Goal: Task Accomplishment & Management: Manage account settings

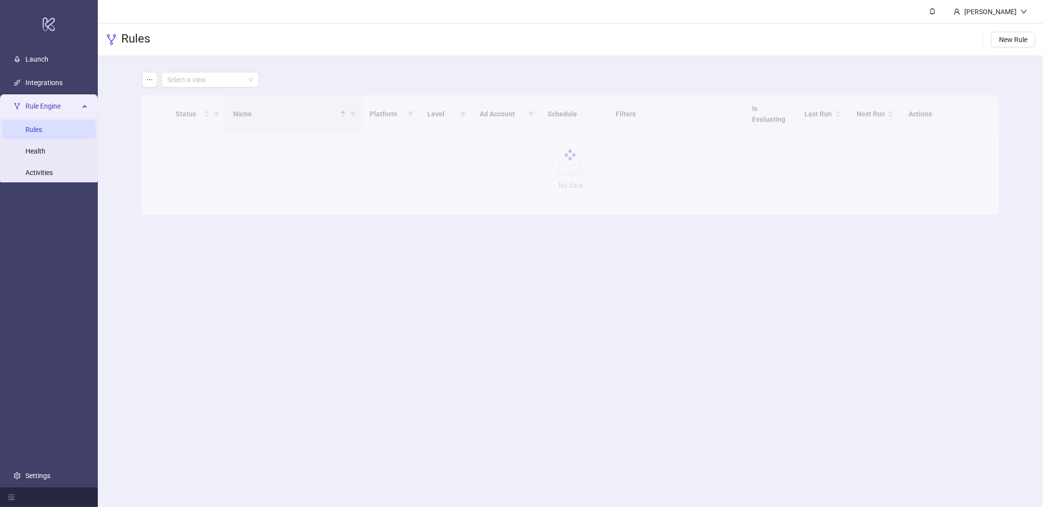
click at [547, 47] on div "Rules New Rule" at bounding box center [570, 39] width 945 height 33
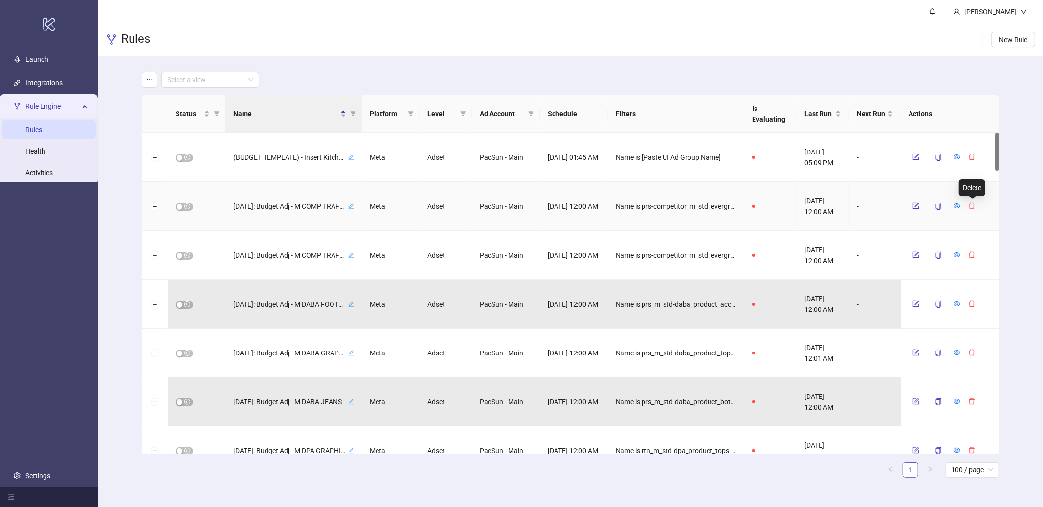
click at [969, 207] on icon "delete" at bounding box center [972, 205] width 7 height 7
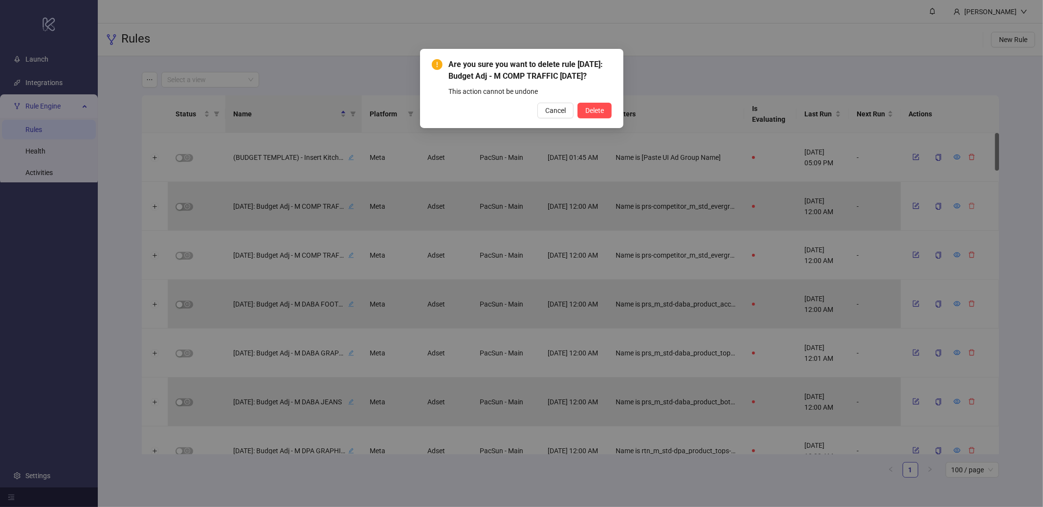
click at [578, 103] on button "Delete" at bounding box center [595, 111] width 34 height 16
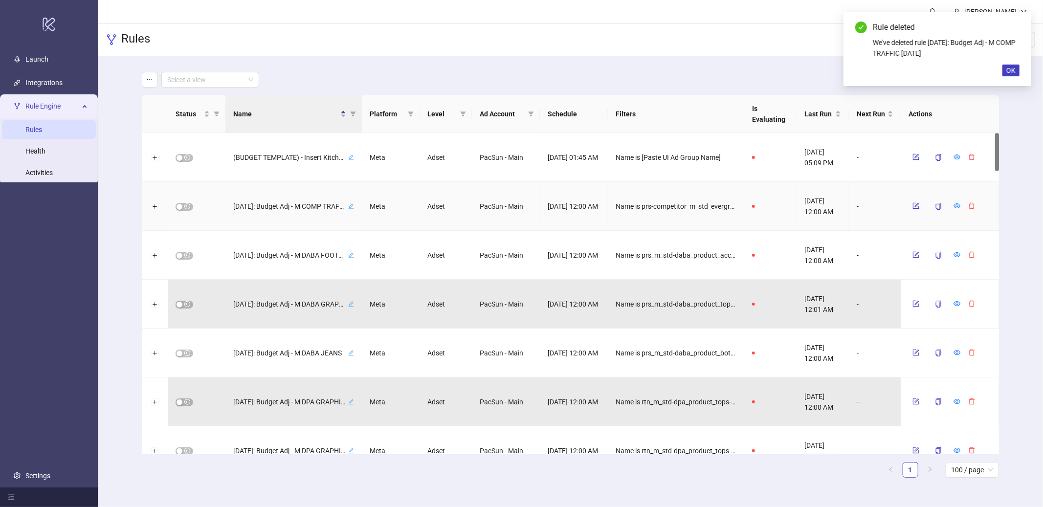
click at [969, 207] on icon "delete" at bounding box center [972, 205] width 7 height 7
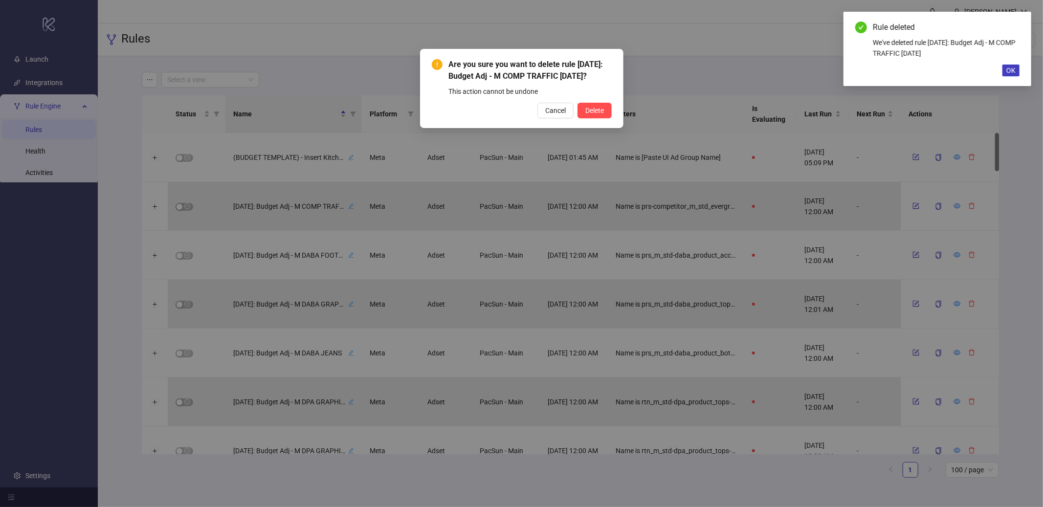
click at [578, 103] on button "Delete" at bounding box center [595, 111] width 34 height 16
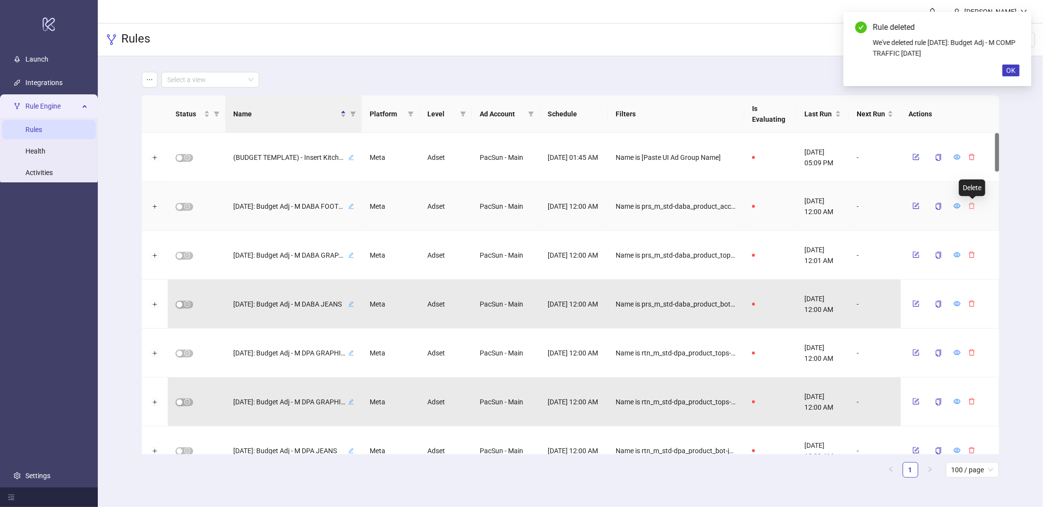
click at [972, 207] on icon "delete" at bounding box center [972, 205] width 7 height 7
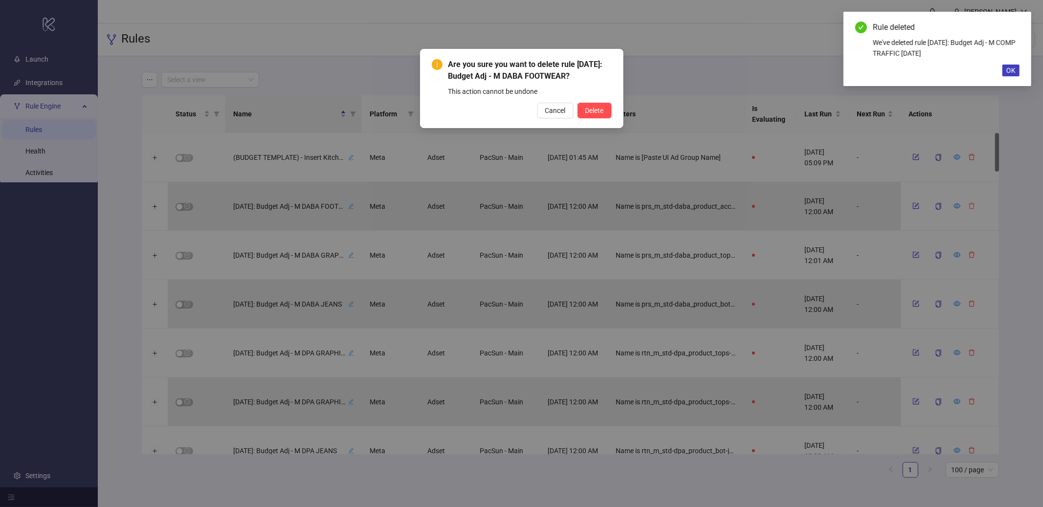
click at [578, 103] on button "Delete" at bounding box center [595, 111] width 34 height 16
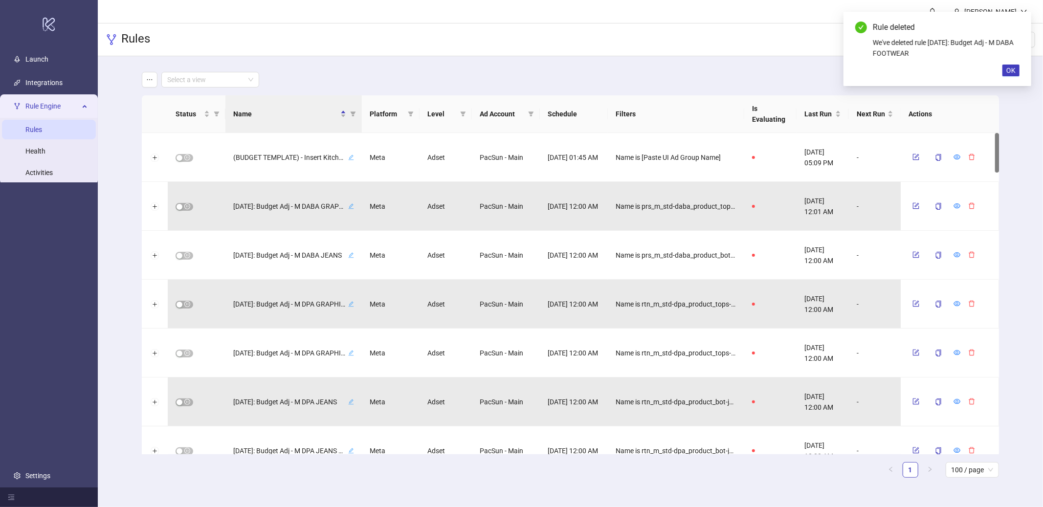
click at [972, 207] on icon "delete" at bounding box center [972, 205] width 7 height 7
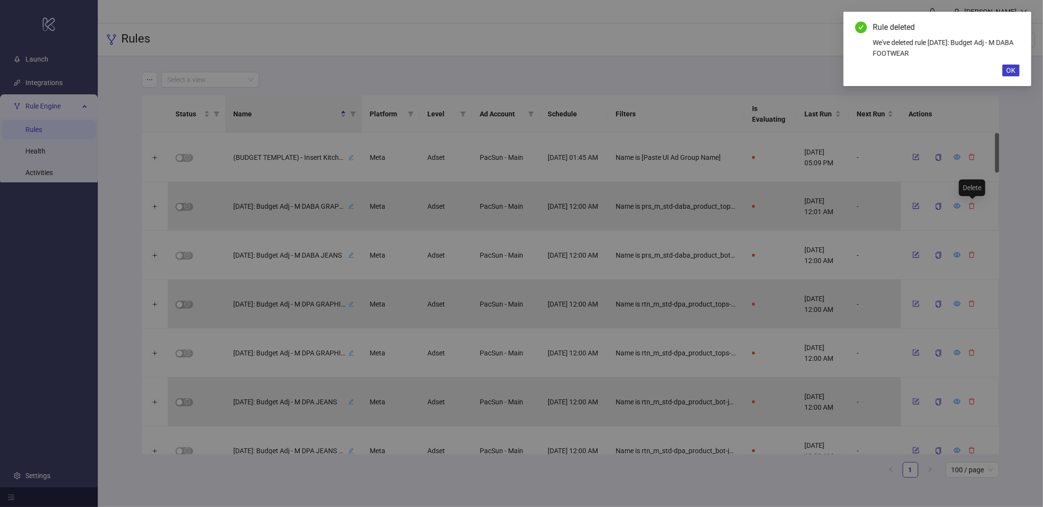
click at [578, 103] on button "Delete" at bounding box center [595, 111] width 34 height 16
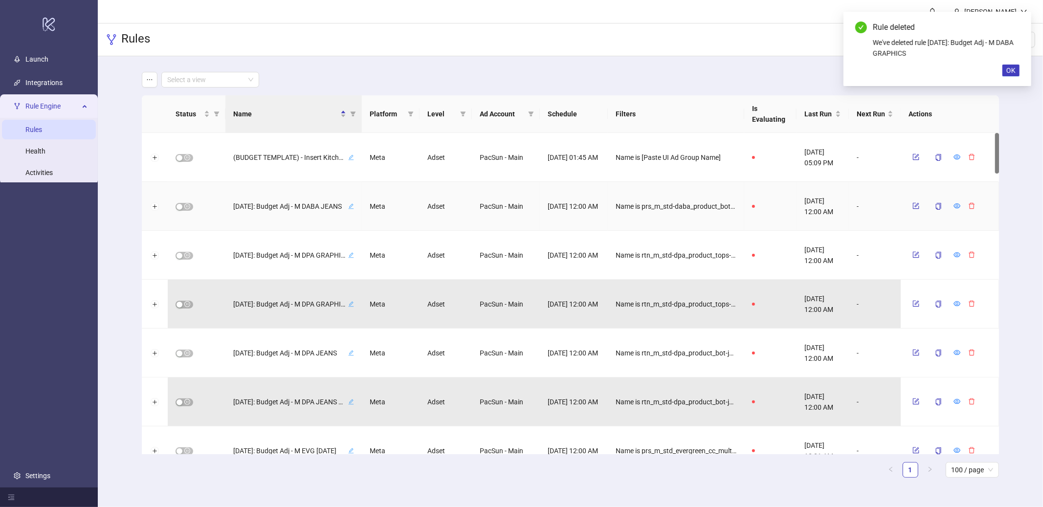
click at [972, 207] on icon "delete" at bounding box center [972, 205] width 7 height 7
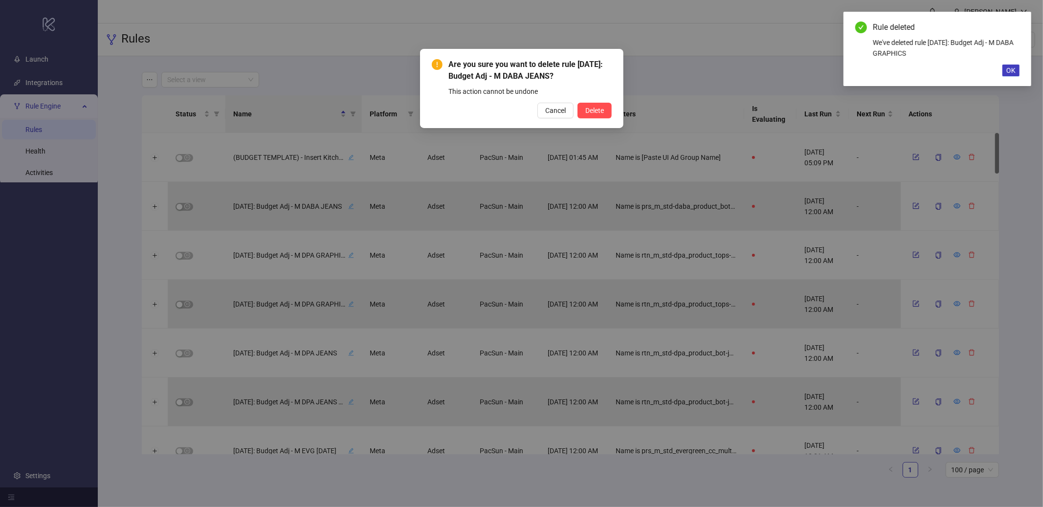
click at [578, 103] on button "Delete" at bounding box center [595, 111] width 34 height 16
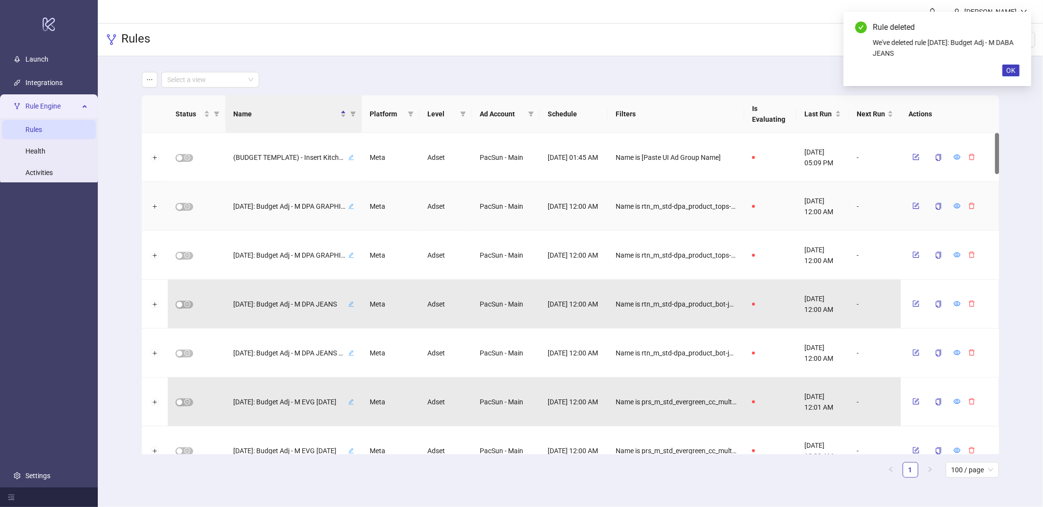
click at [972, 207] on icon "delete" at bounding box center [972, 205] width 7 height 7
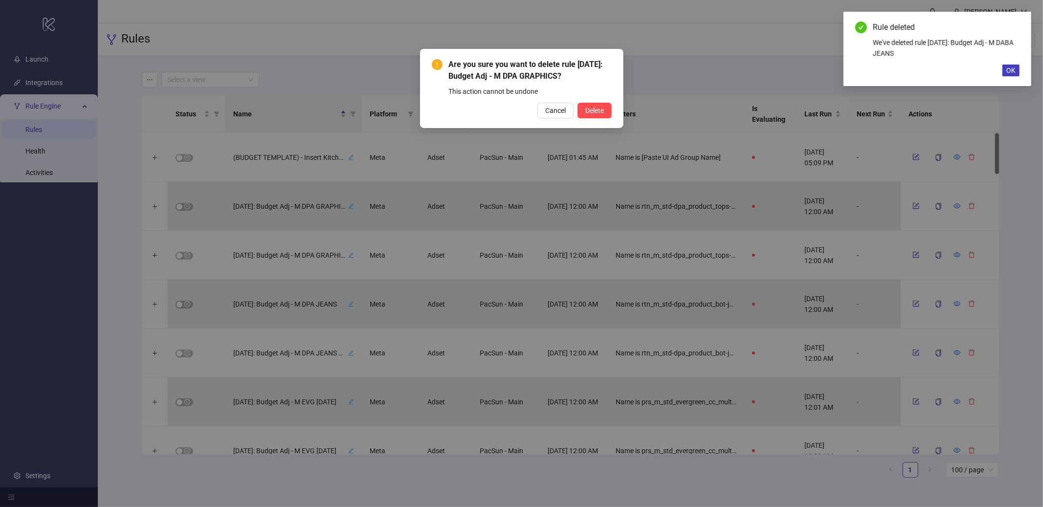
click at [578, 103] on button "Delete" at bounding box center [595, 111] width 34 height 16
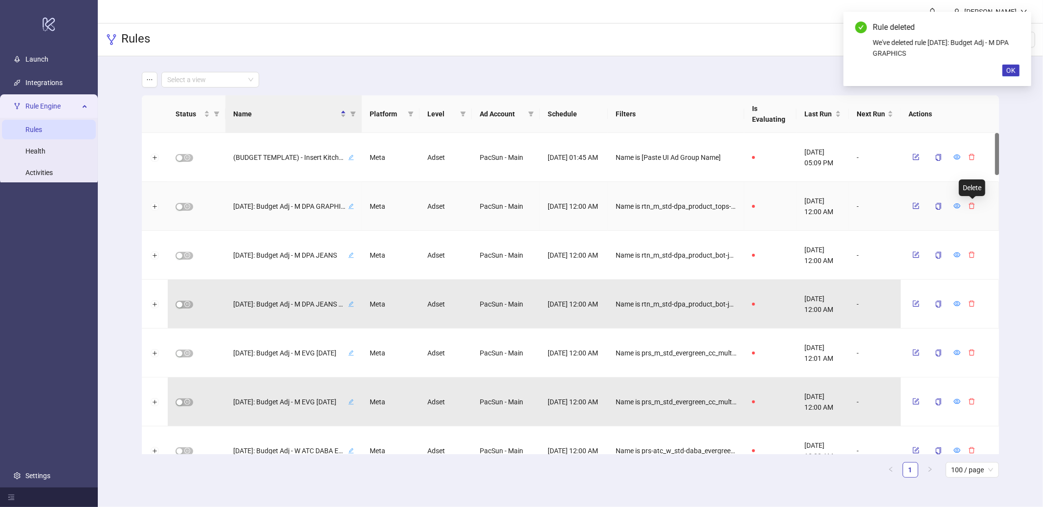
click at [972, 207] on icon "delete" at bounding box center [972, 205] width 7 height 7
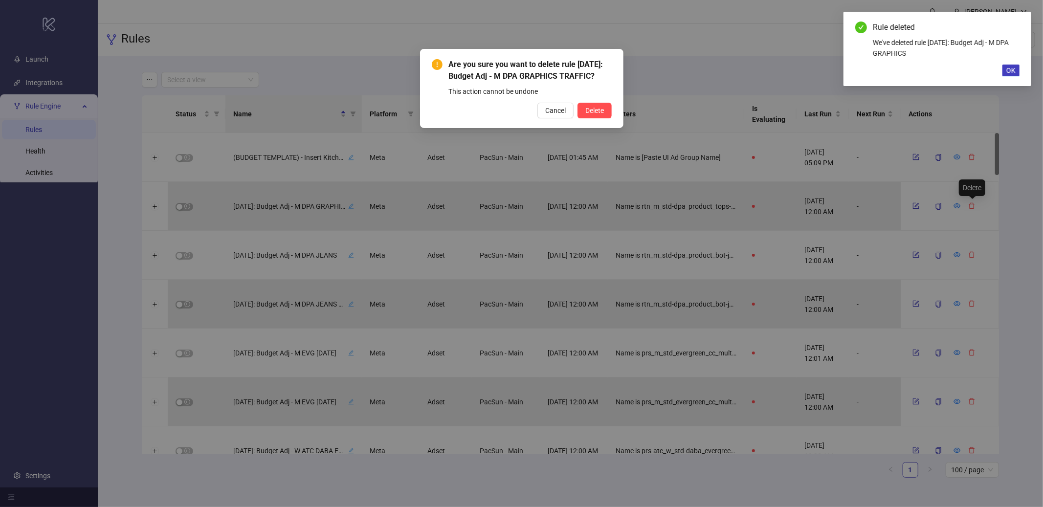
click at [578, 103] on button "Delete" at bounding box center [595, 111] width 34 height 16
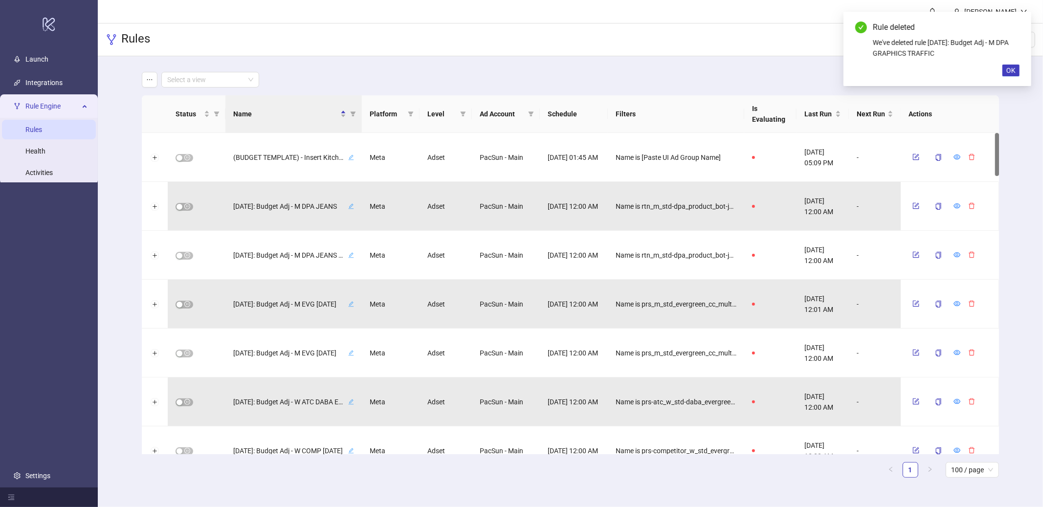
click at [972, 207] on icon "delete" at bounding box center [972, 205] width 7 height 7
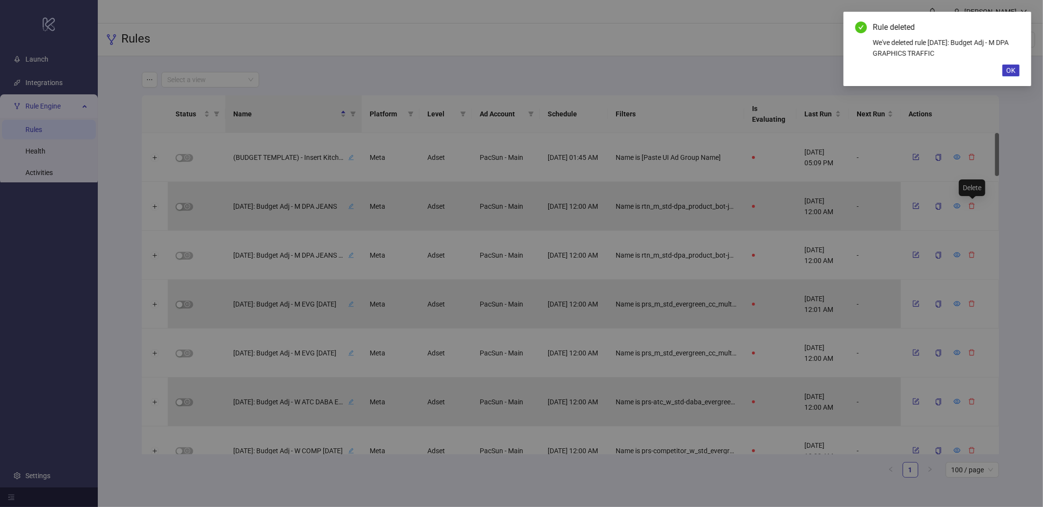
click at [578, 103] on button "Delete" at bounding box center [595, 111] width 34 height 16
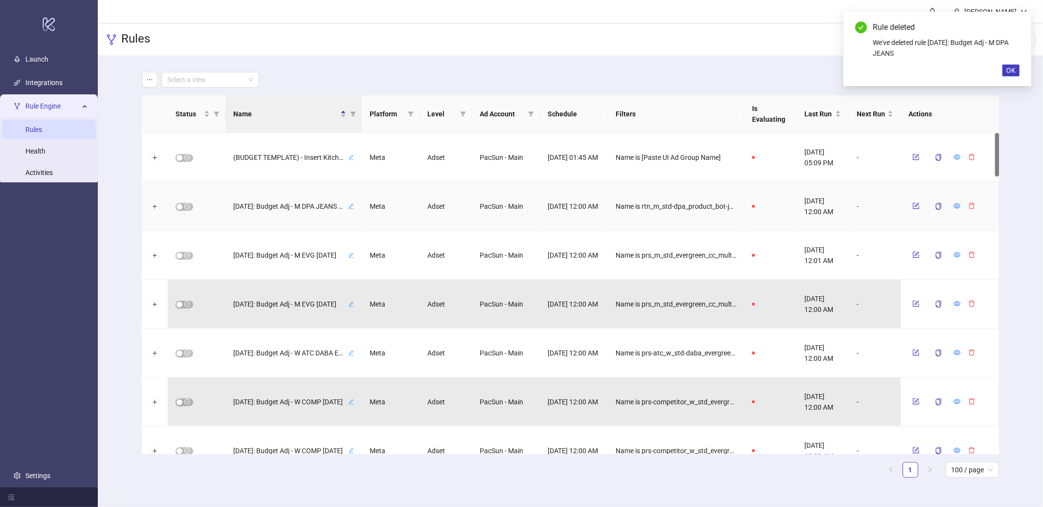
click at [972, 207] on icon "delete" at bounding box center [972, 205] width 7 height 7
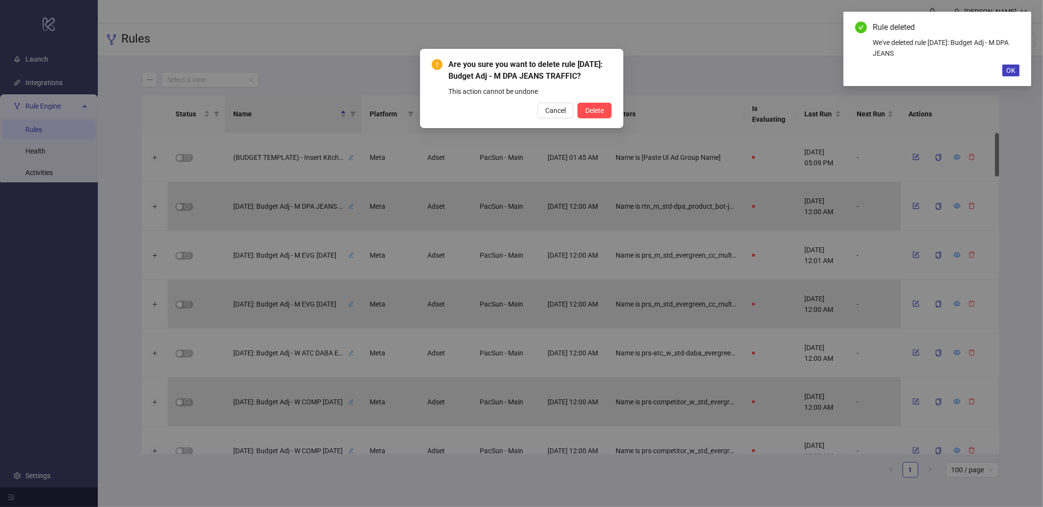
click at [578, 103] on button "Delete" at bounding box center [595, 111] width 34 height 16
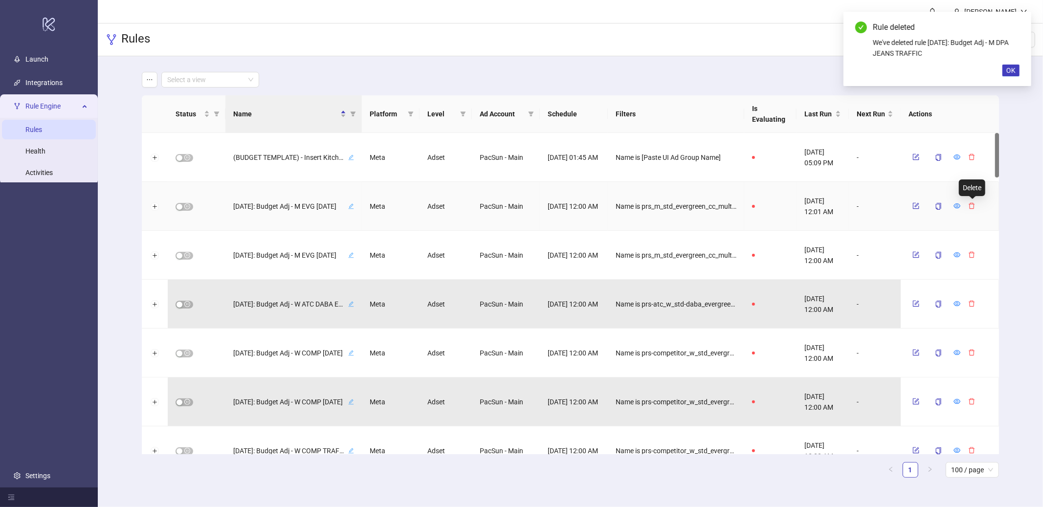
click at [972, 207] on icon "delete" at bounding box center [972, 205] width 7 height 7
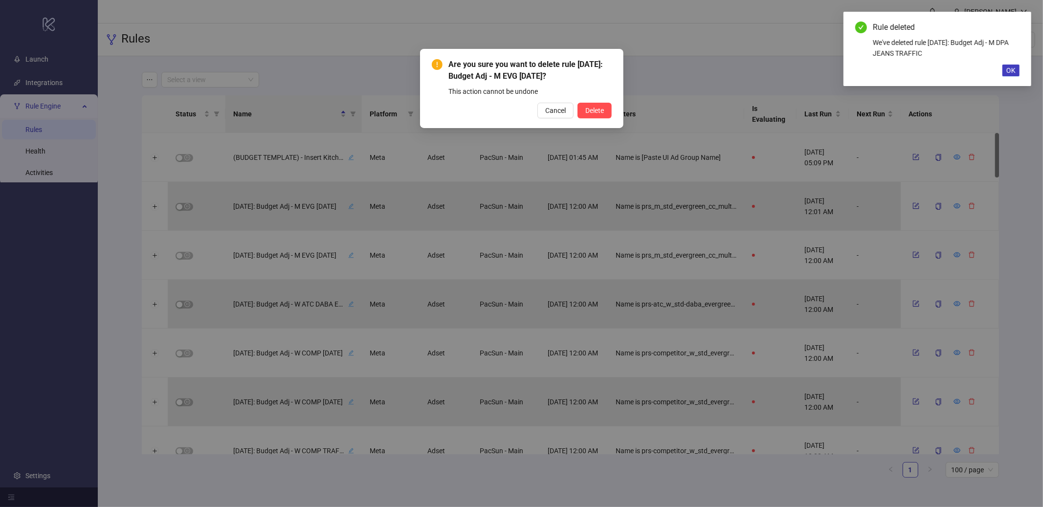
click at [578, 103] on button "Delete" at bounding box center [595, 111] width 34 height 16
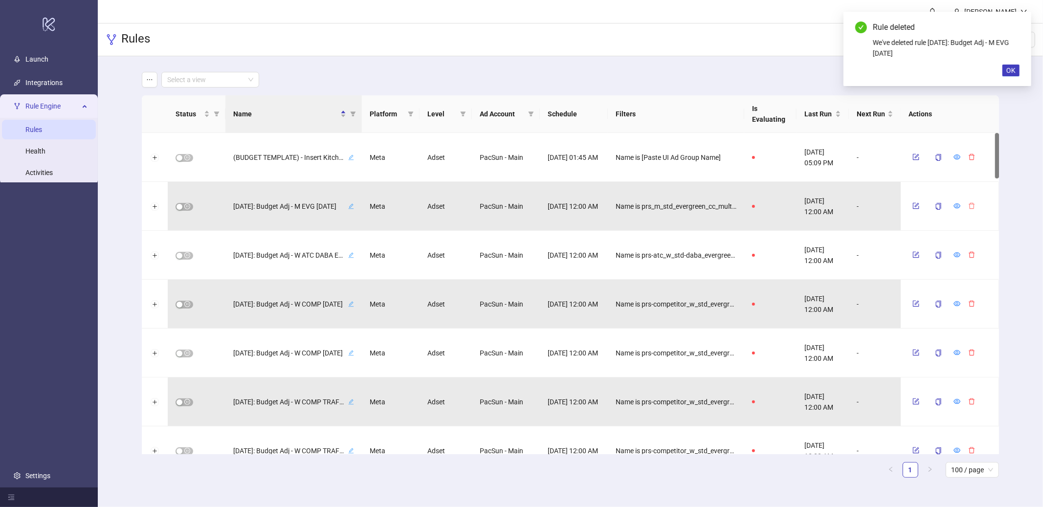
click at [971, 207] on icon "delete" at bounding box center [972, 205] width 7 height 7
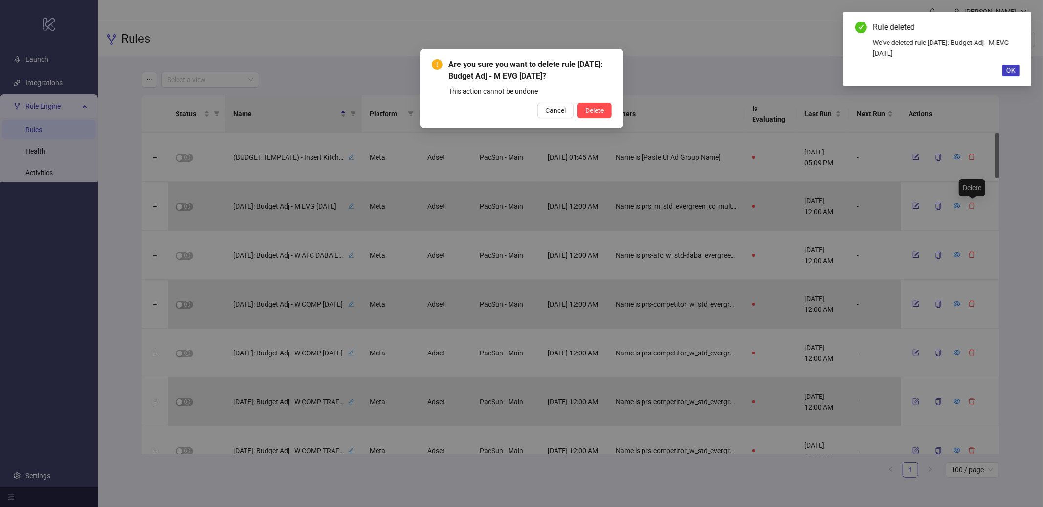
click at [578, 103] on button "Delete" at bounding box center [595, 111] width 34 height 16
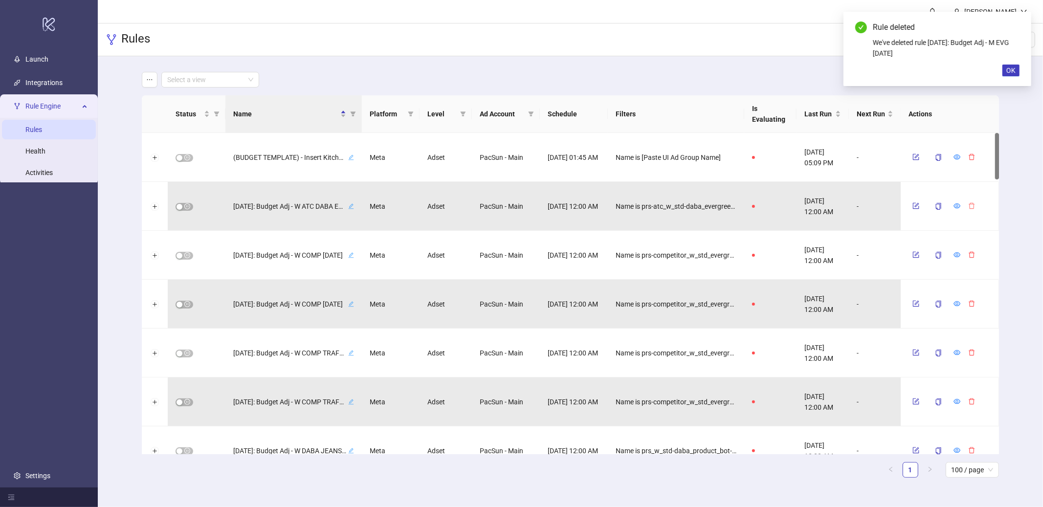
click at [969, 209] on icon "delete" at bounding box center [972, 205] width 7 height 7
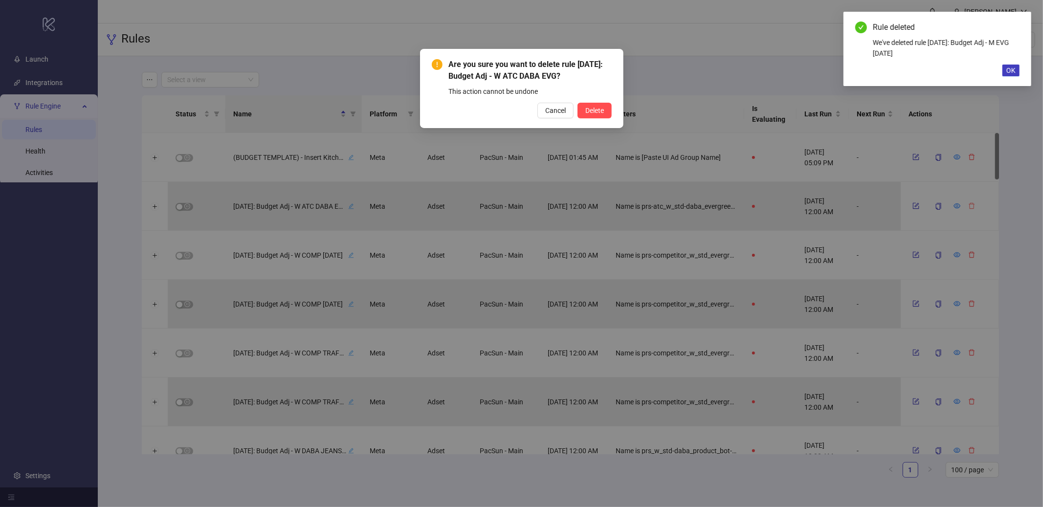
click at [578, 103] on button "Delete" at bounding box center [595, 111] width 34 height 16
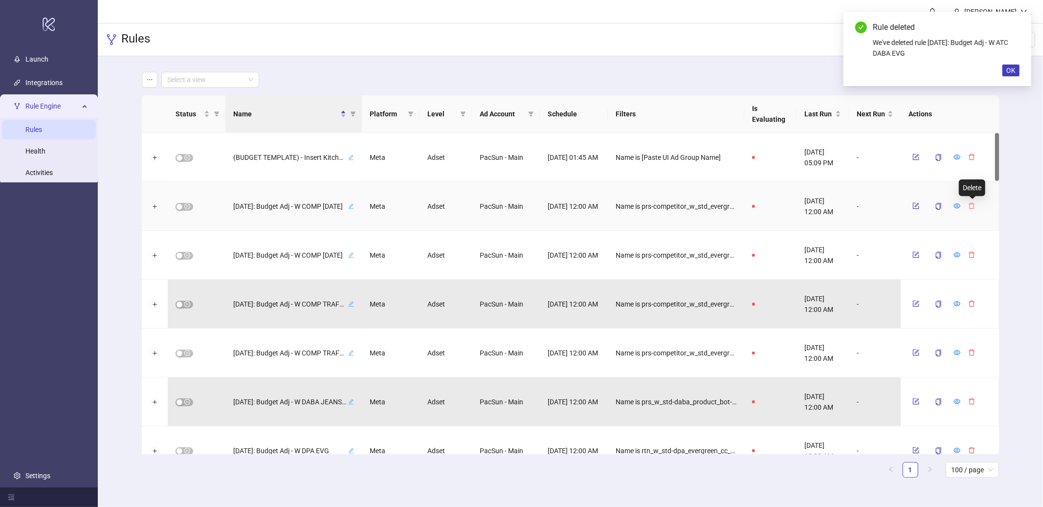
click at [967, 209] on button "button" at bounding box center [972, 206] width 15 height 12
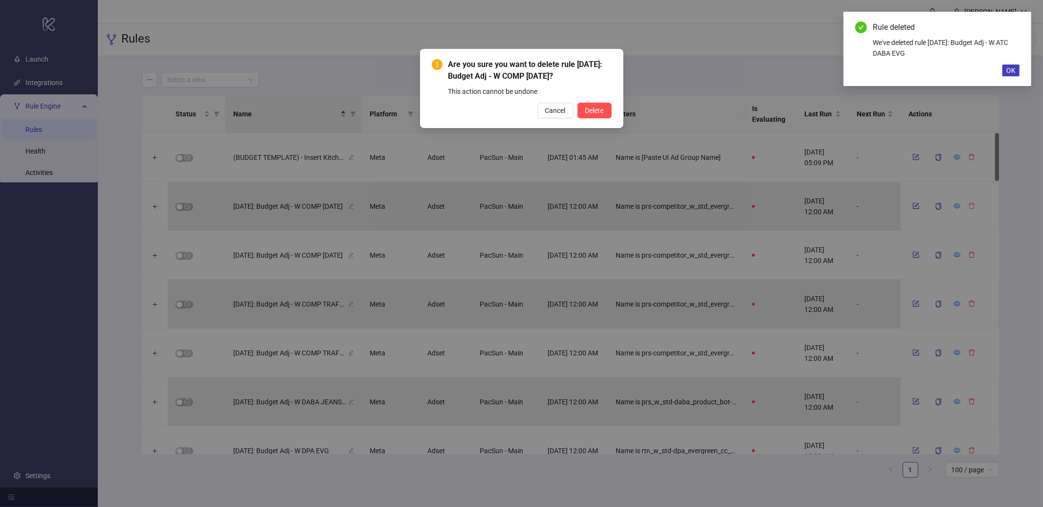
click at [578, 103] on button "Delete" at bounding box center [595, 111] width 34 height 16
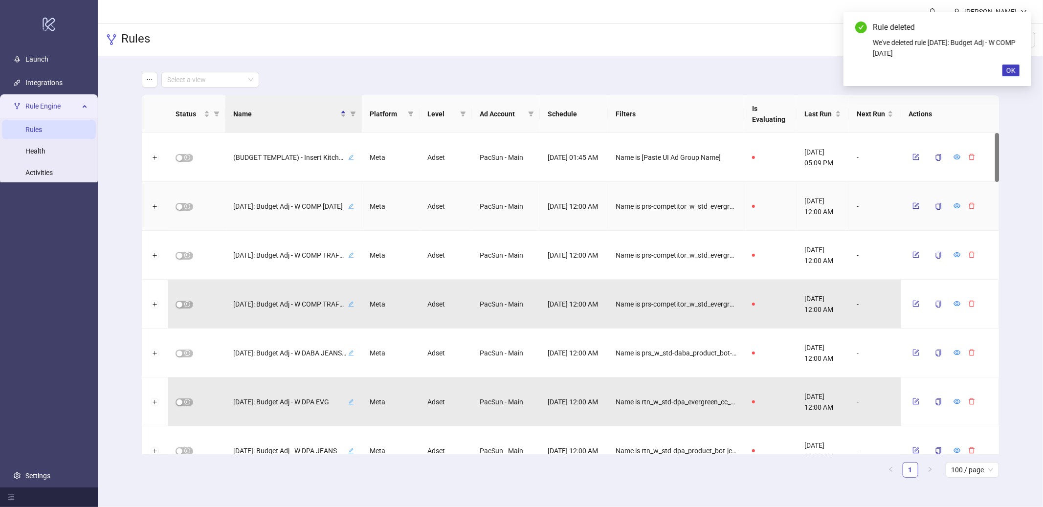
click at [967, 209] on button "button" at bounding box center [972, 206] width 15 height 12
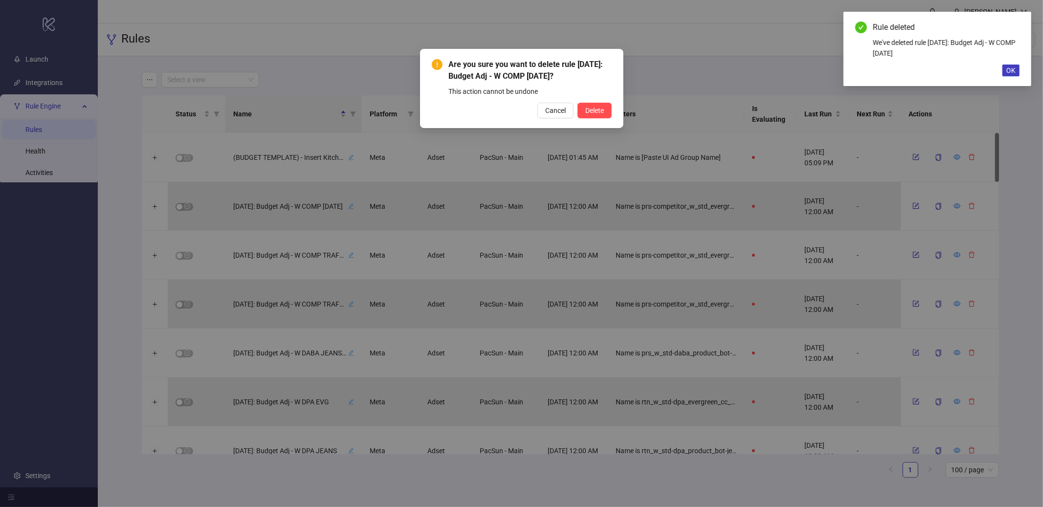
click at [578, 103] on button "Delete" at bounding box center [595, 111] width 34 height 16
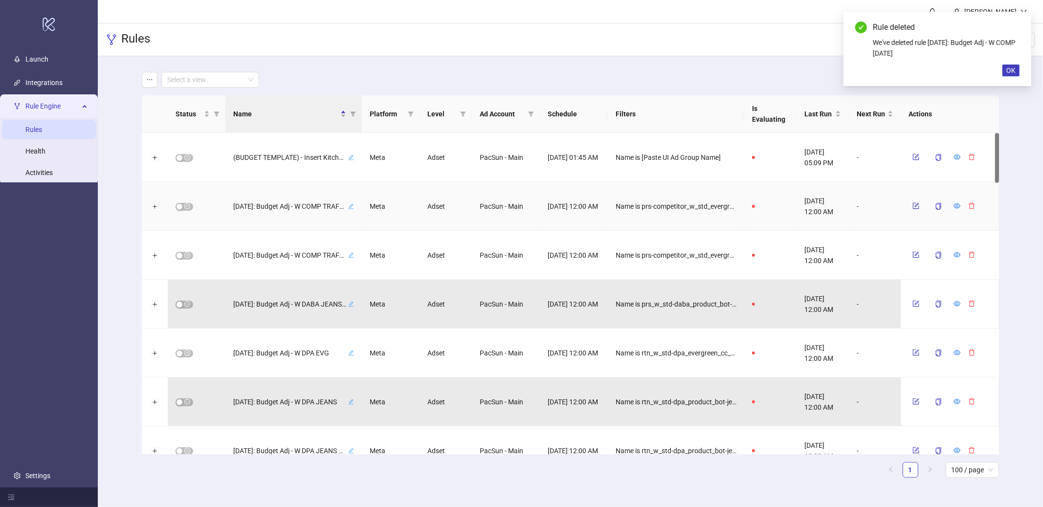
click at [967, 209] on button "button" at bounding box center [972, 206] width 15 height 12
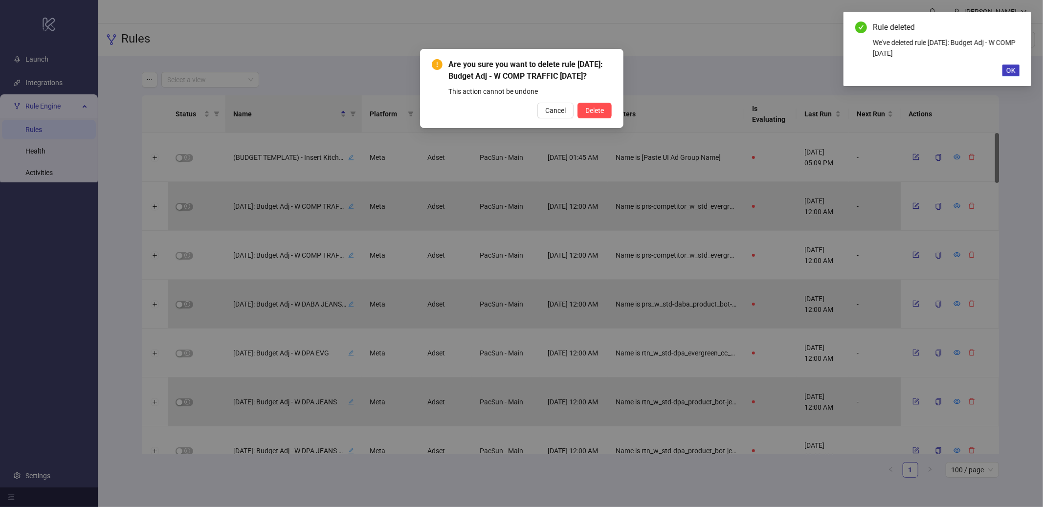
click at [578, 103] on button "Delete" at bounding box center [595, 111] width 34 height 16
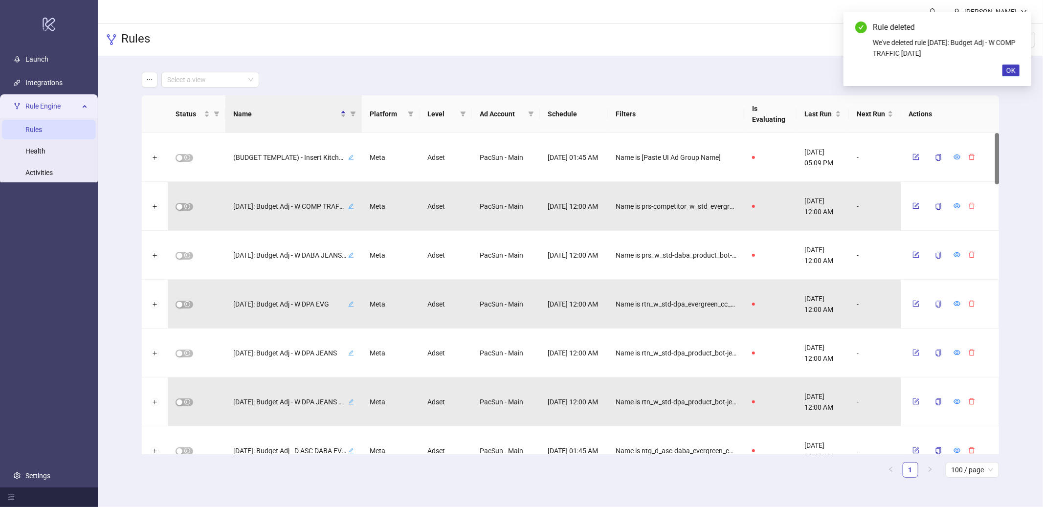
click at [966, 210] on button "button" at bounding box center [972, 206] width 15 height 12
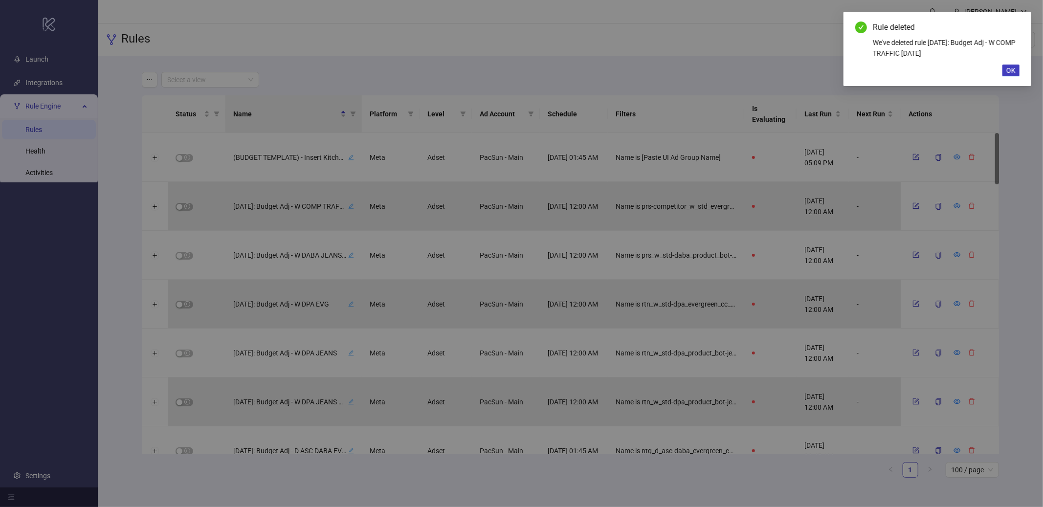
click at [578, 103] on button "Delete" at bounding box center [595, 111] width 34 height 16
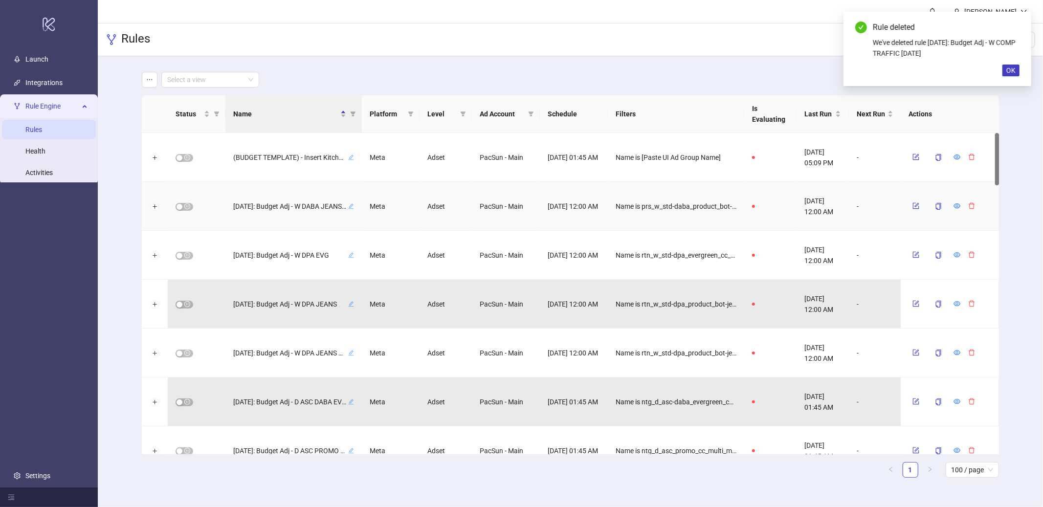
click at [959, 211] on div at bounding box center [944, 207] width 70 height 16
click at [973, 208] on icon "delete" at bounding box center [972, 205] width 7 height 7
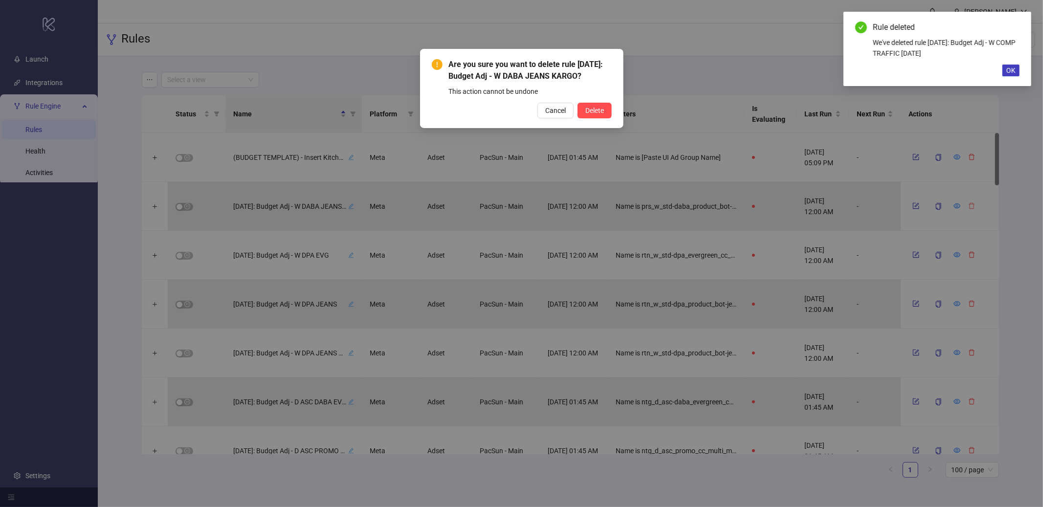
click at [578, 103] on button "Delete" at bounding box center [595, 111] width 34 height 16
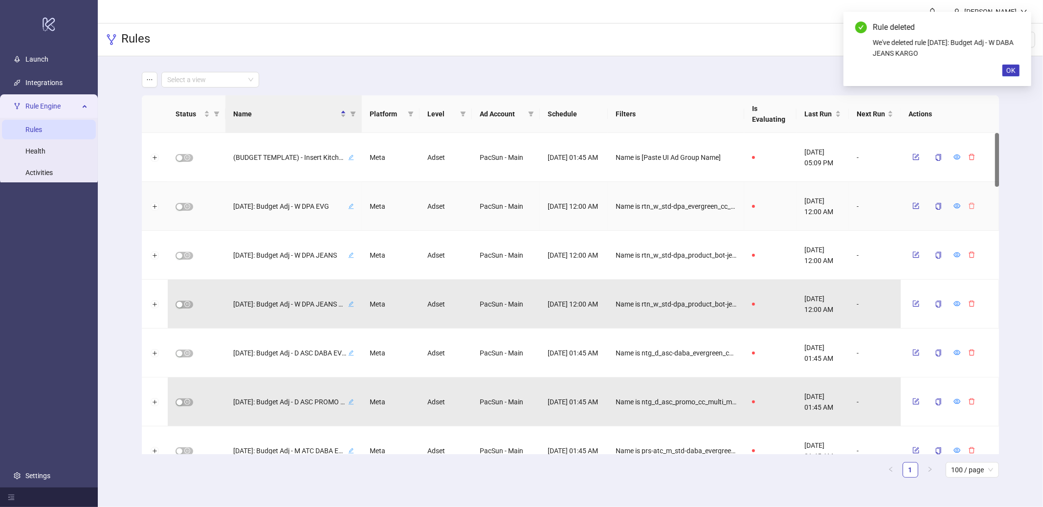
click at [976, 204] on button "button" at bounding box center [972, 206] width 15 height 12
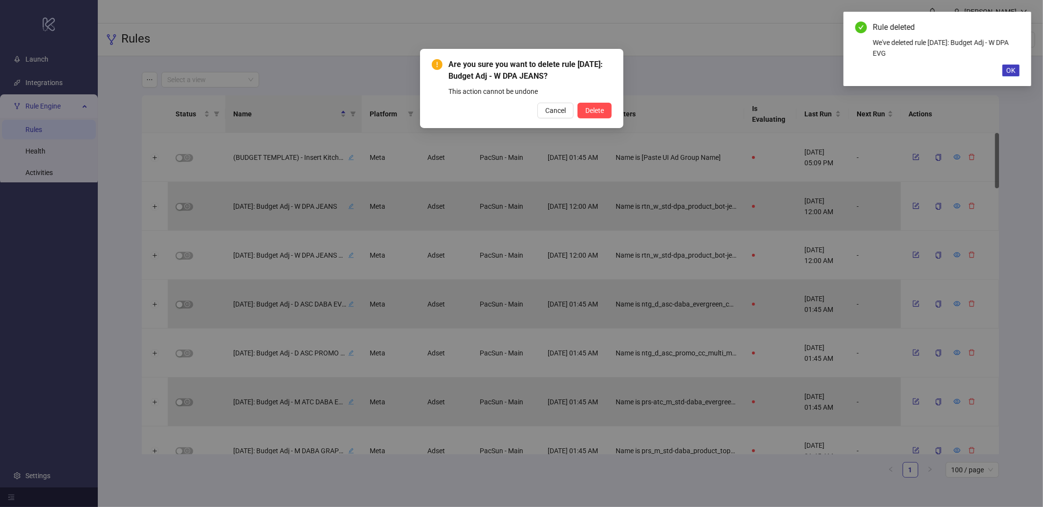
click at [578, 103] on button "Delete" at bounding box center [595, 111] width 34 height 16
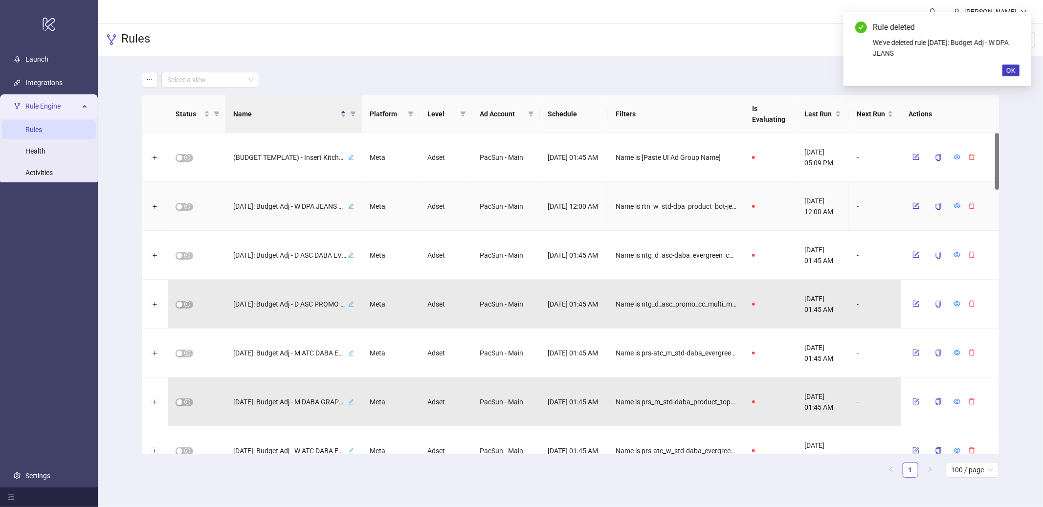
click at [976, 204] on button "button" at bounding box center [972, 206] width 15 height 12
